Goal: Task Accomplishment & Management: Use online tool/utility

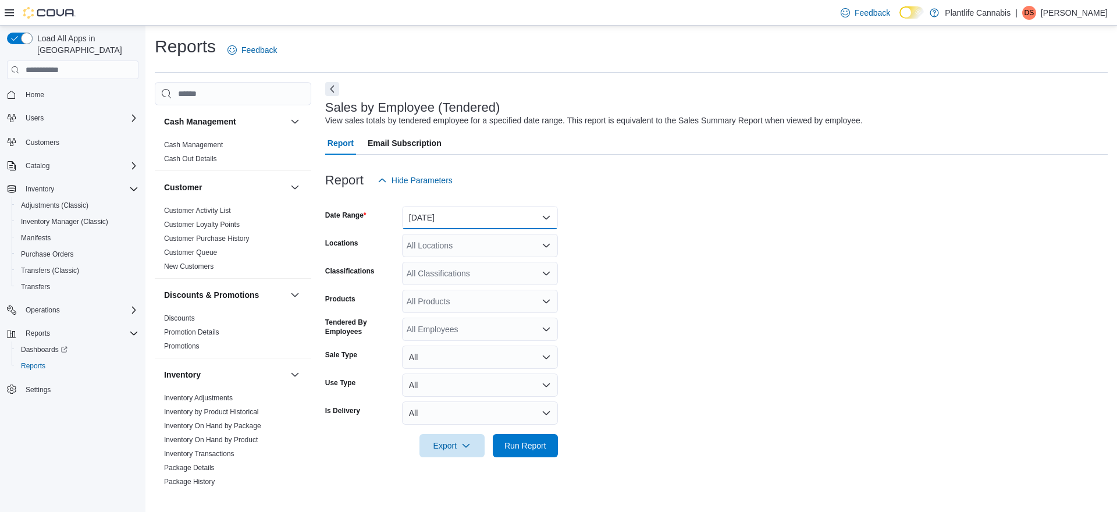
click at [437, 216] on button "[DATE]" at bounding box center [480, 217] width 156 height 23
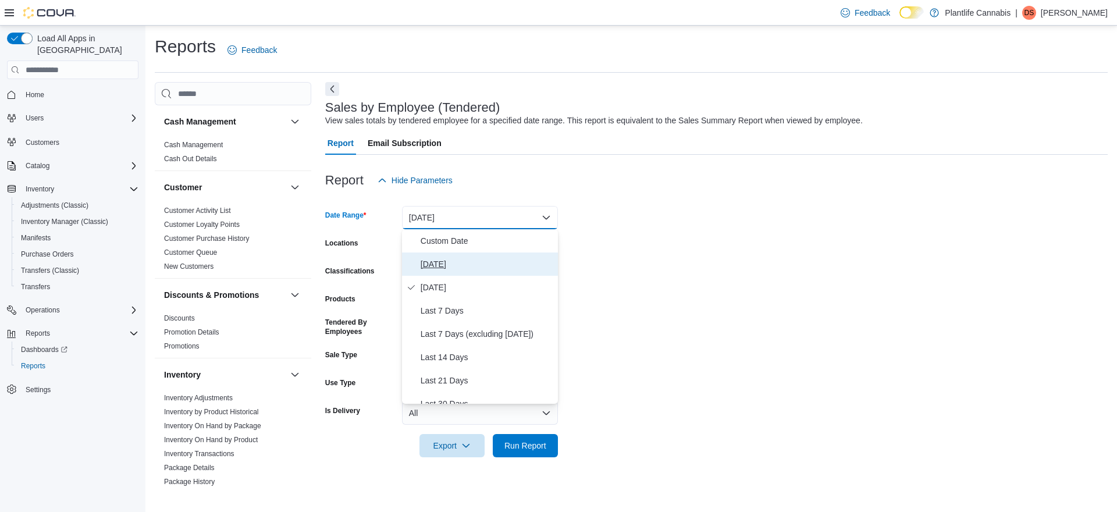
click at [447, 269] on span "[DATE]" at bounding box center [487, 264] width 133 height 14
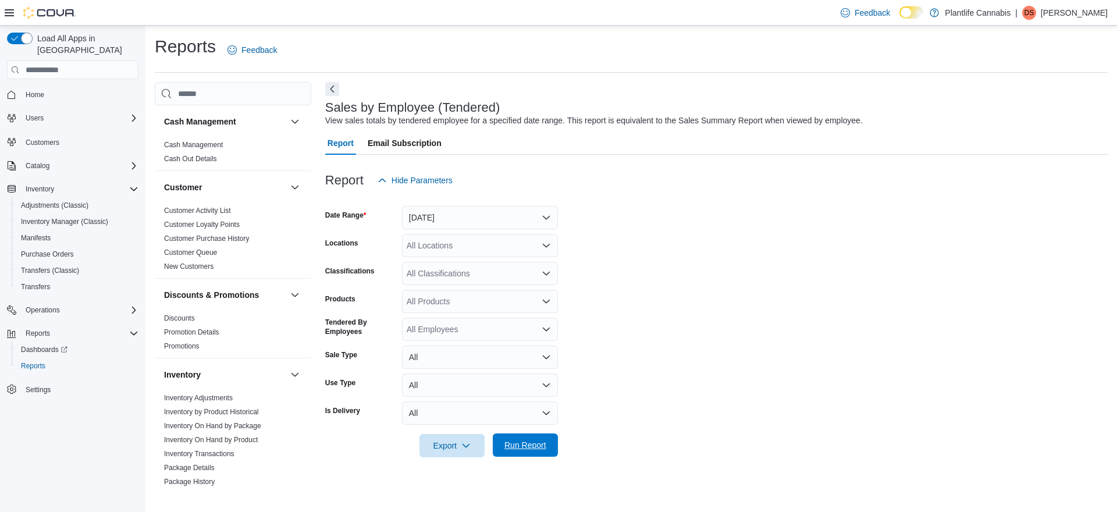
click at [520, 441] on span "Run Report" at bounding box center [525, 445] width 42 height 12
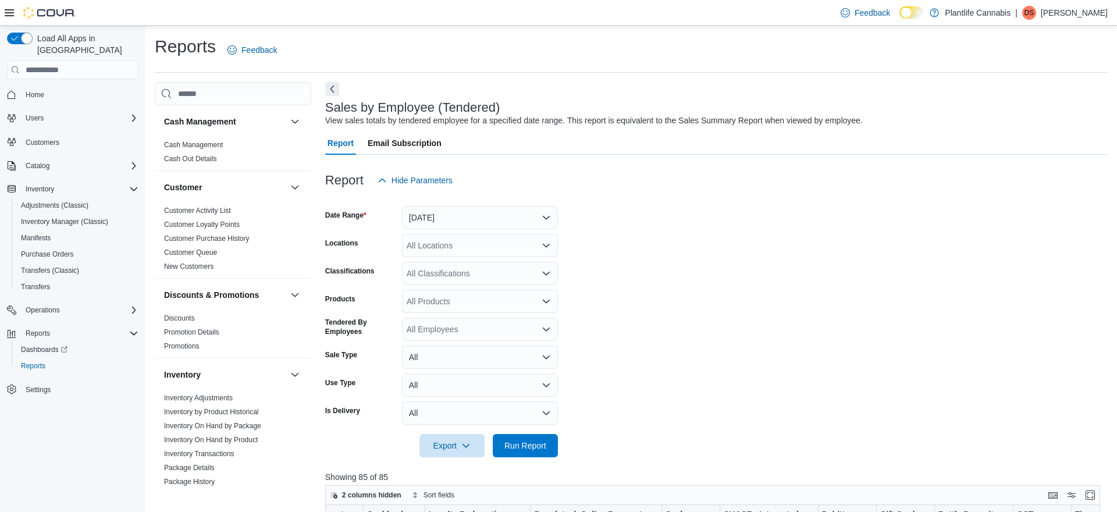
click at [478, 244] on div "All Locations" at bounding box center [480, 245] width 156 height 23
type input "****"
click at [476, 264] on span "Calgary - [PERSON_NAME] Regional" at bounding box center [501, 265] width 137 height 12
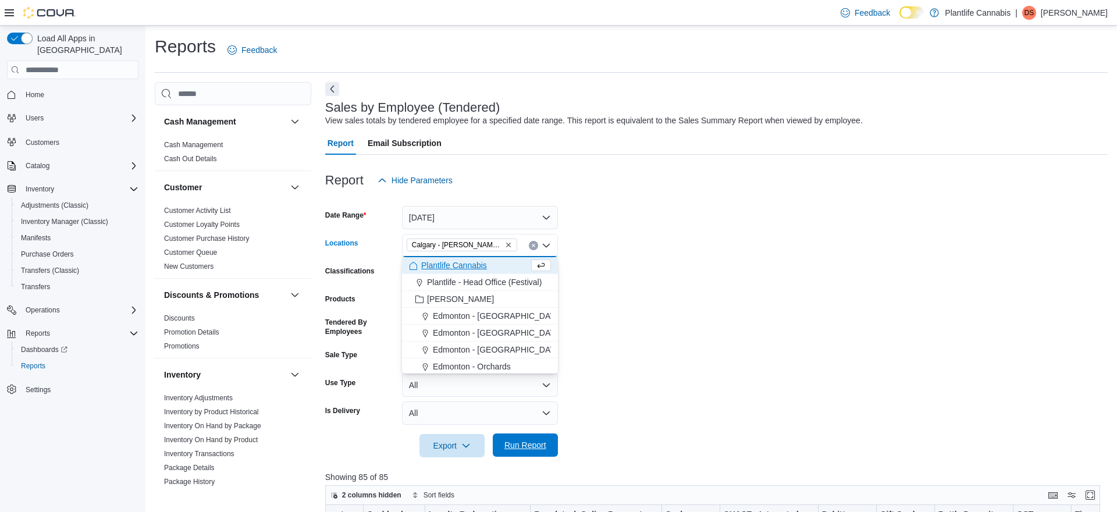
click at [535, 444] on span "Run Report" at bounding box center [525, 445] width 42 height 12
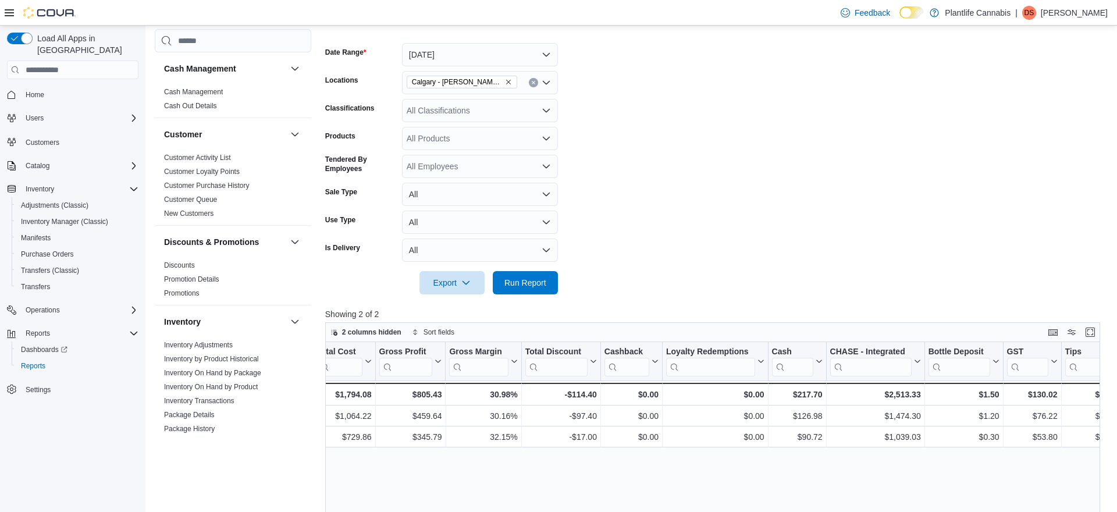
scroll to position [0, 961]
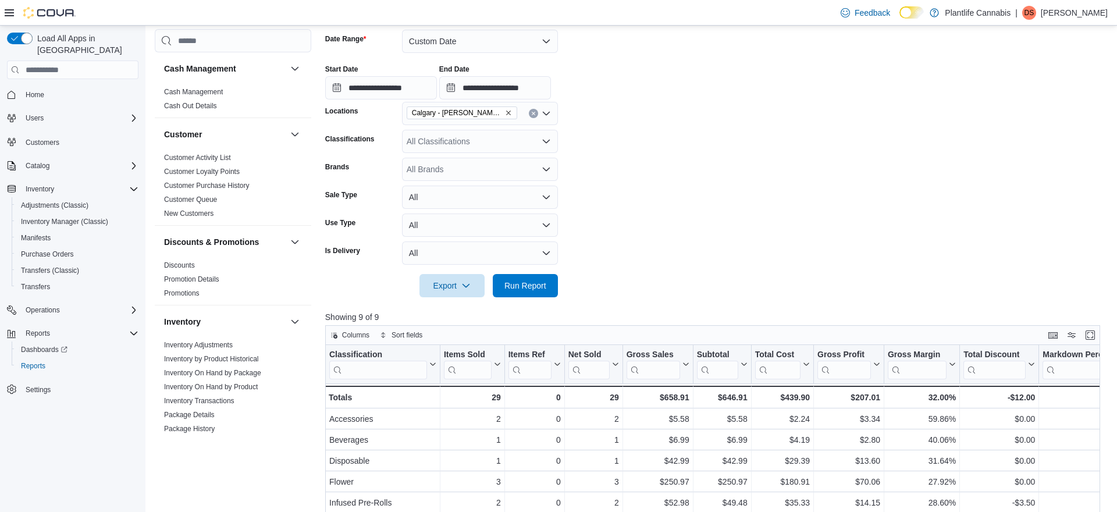
scroll to position [2, 0]
